Goal: Task Accomplishment & Management: Manage account settings

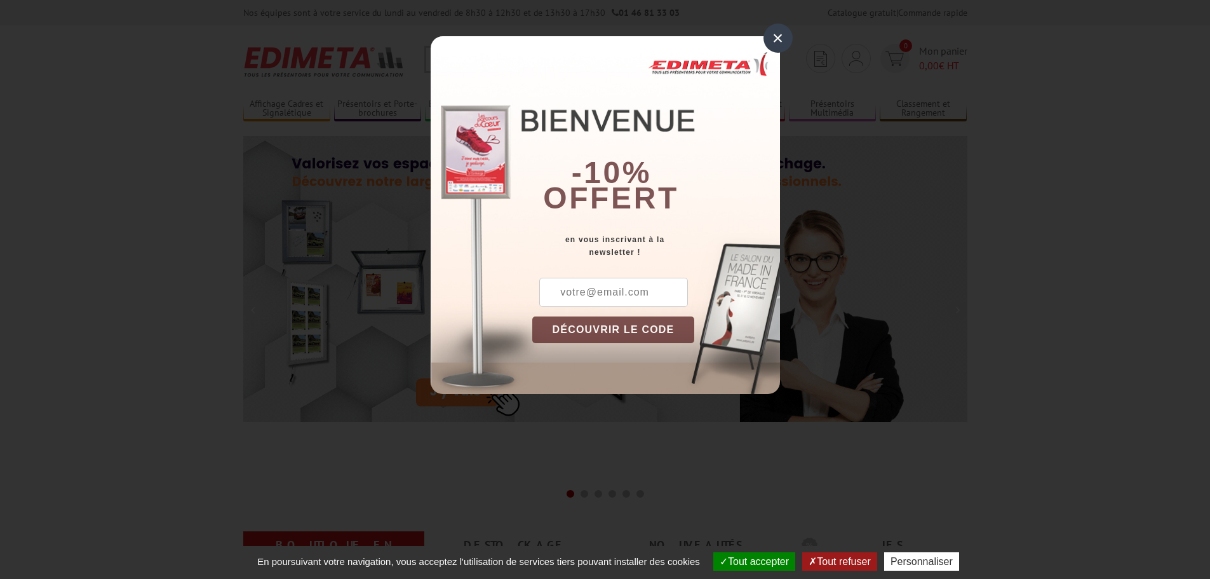
click at [781, 39] on div "×" at bounding box center [778, 38] width 29 height 29
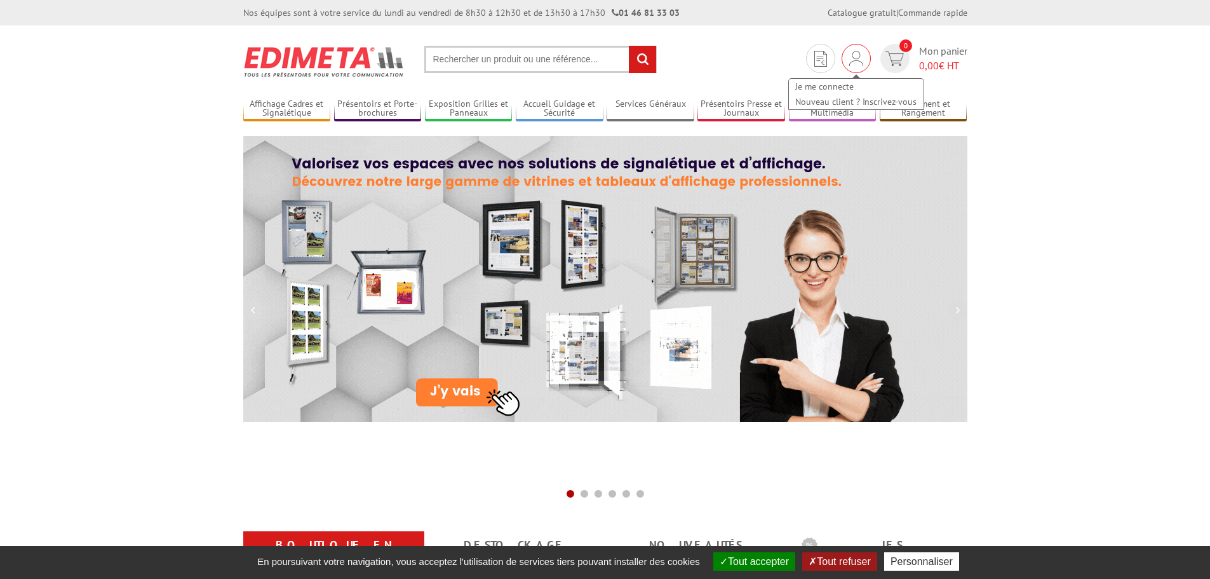
click at [857, 58] on img at bounding box center [856, 58] width 14 height 15
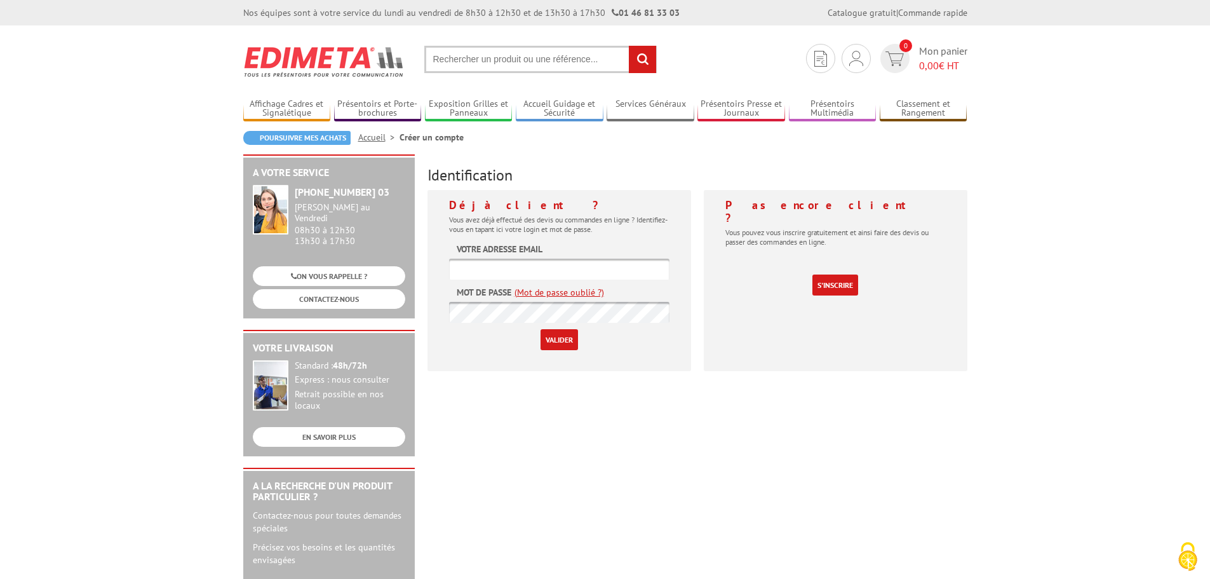
click at [505, 279] on input "text" at bounding box center [559, 269] width 220 height 21
click at [504, 266] on input "text" at bounding box center [559, 269] width 220 height 21
click at [553, 292] on link "(Mot de passe oublié ?)" at bounding box center [560, 292] width 90 height 13
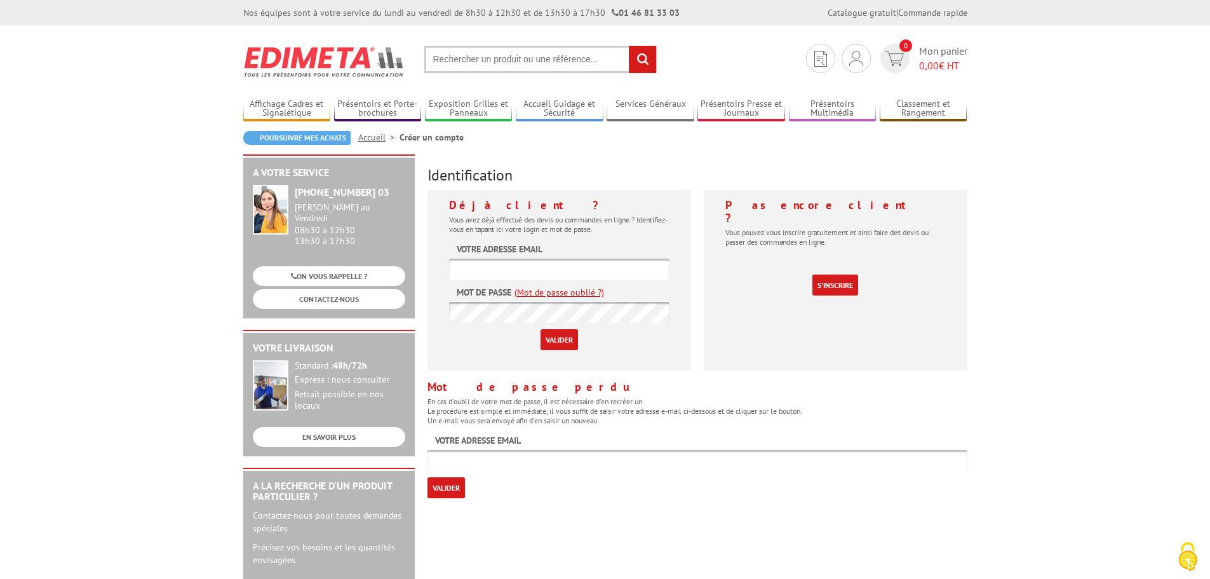
click at [466, 459] on input "text" at bounding box center [697, 460] width 540 height 21
type input "vincentcazeaux@gmail.com"
click at [447, 488] on input "Valider" at bounding box center [445, 487] width 37 height 21
